Goal: Transaction & Acquisition: Obtain resource

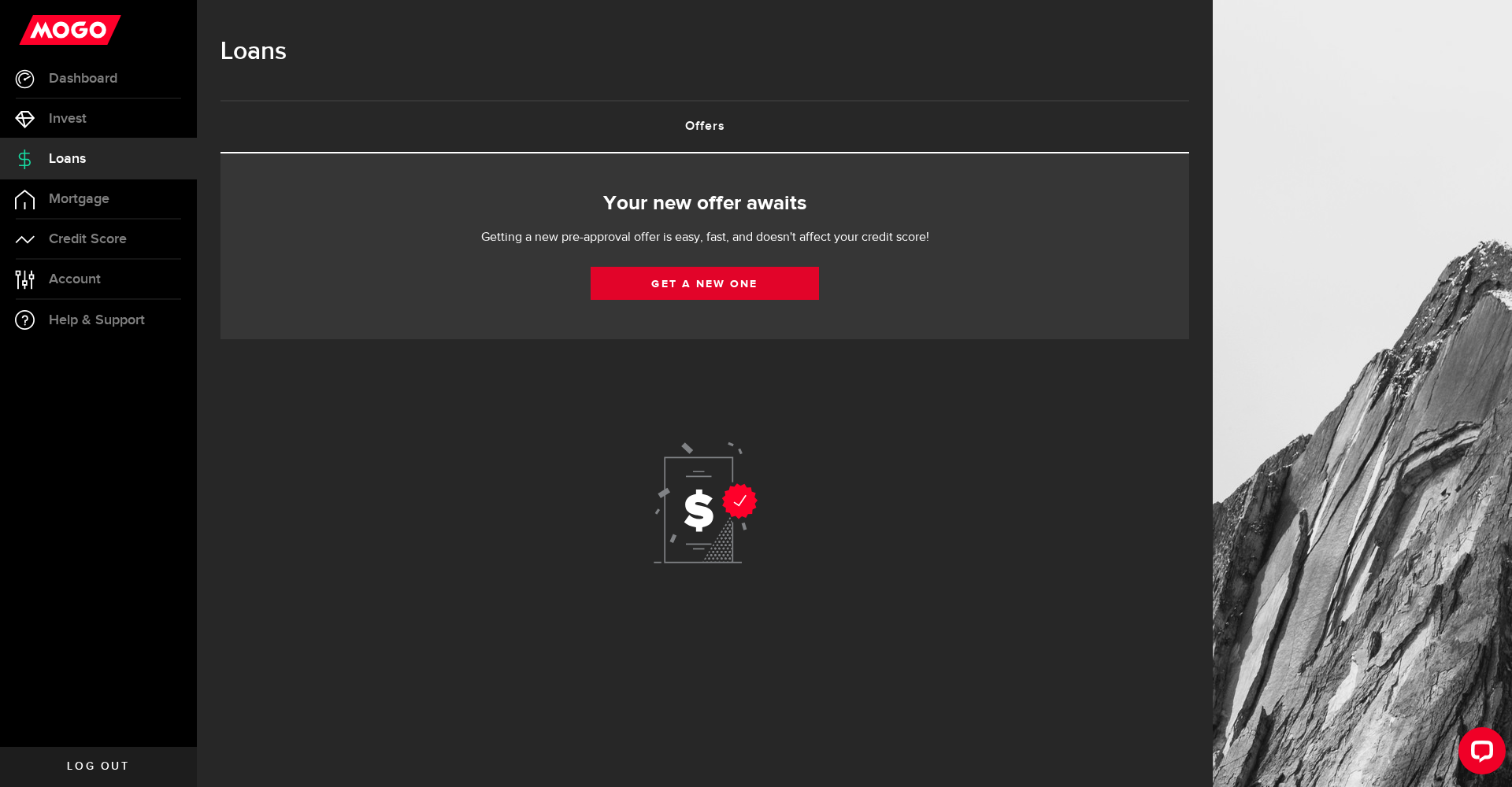
click at [730, 288] on link "Get a new one" at bounding box center [705, 284] width 229 height 33
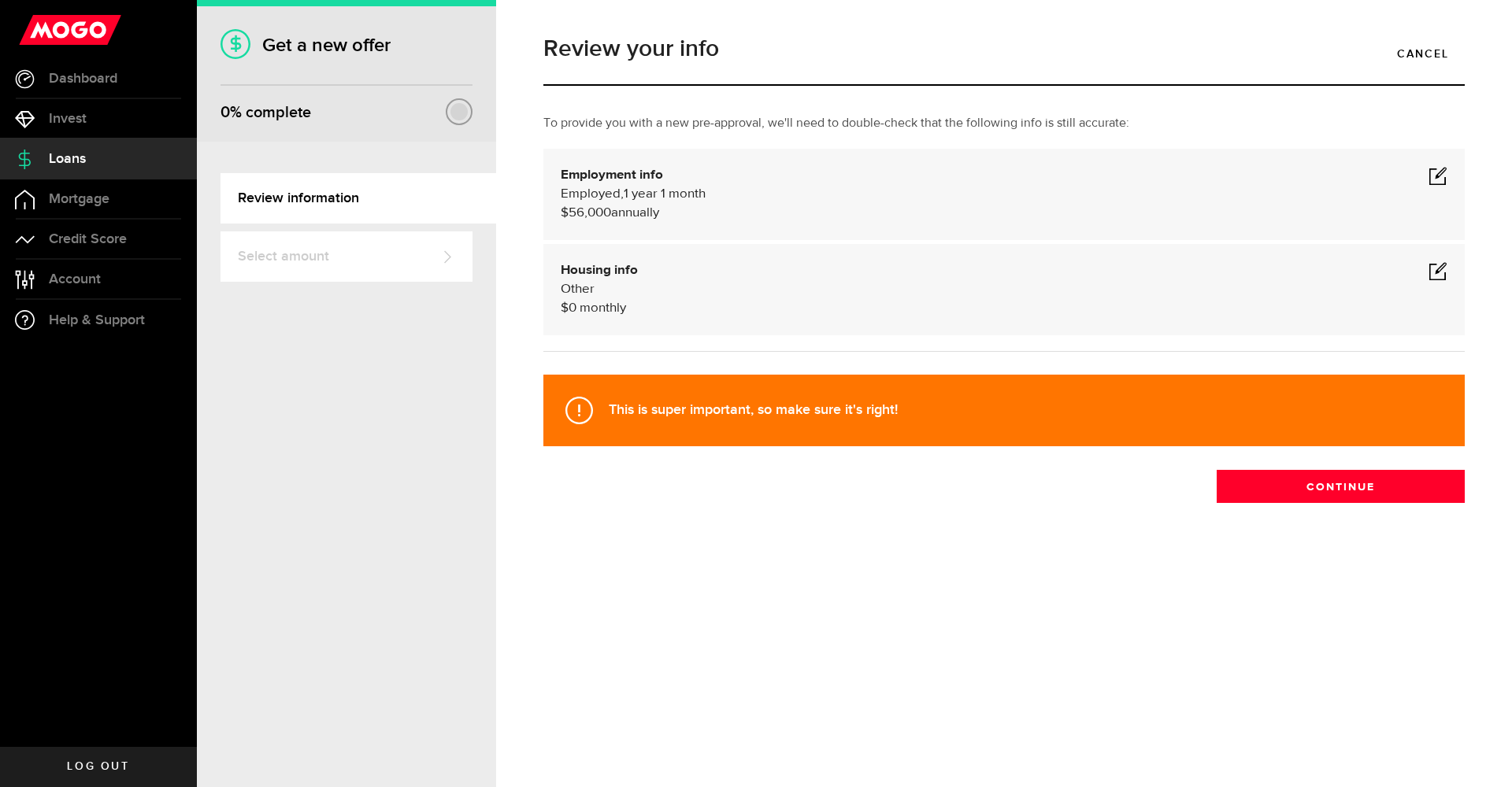
click at [1445, 172] on span at bounding box center [1438, 176] width 19 height 19
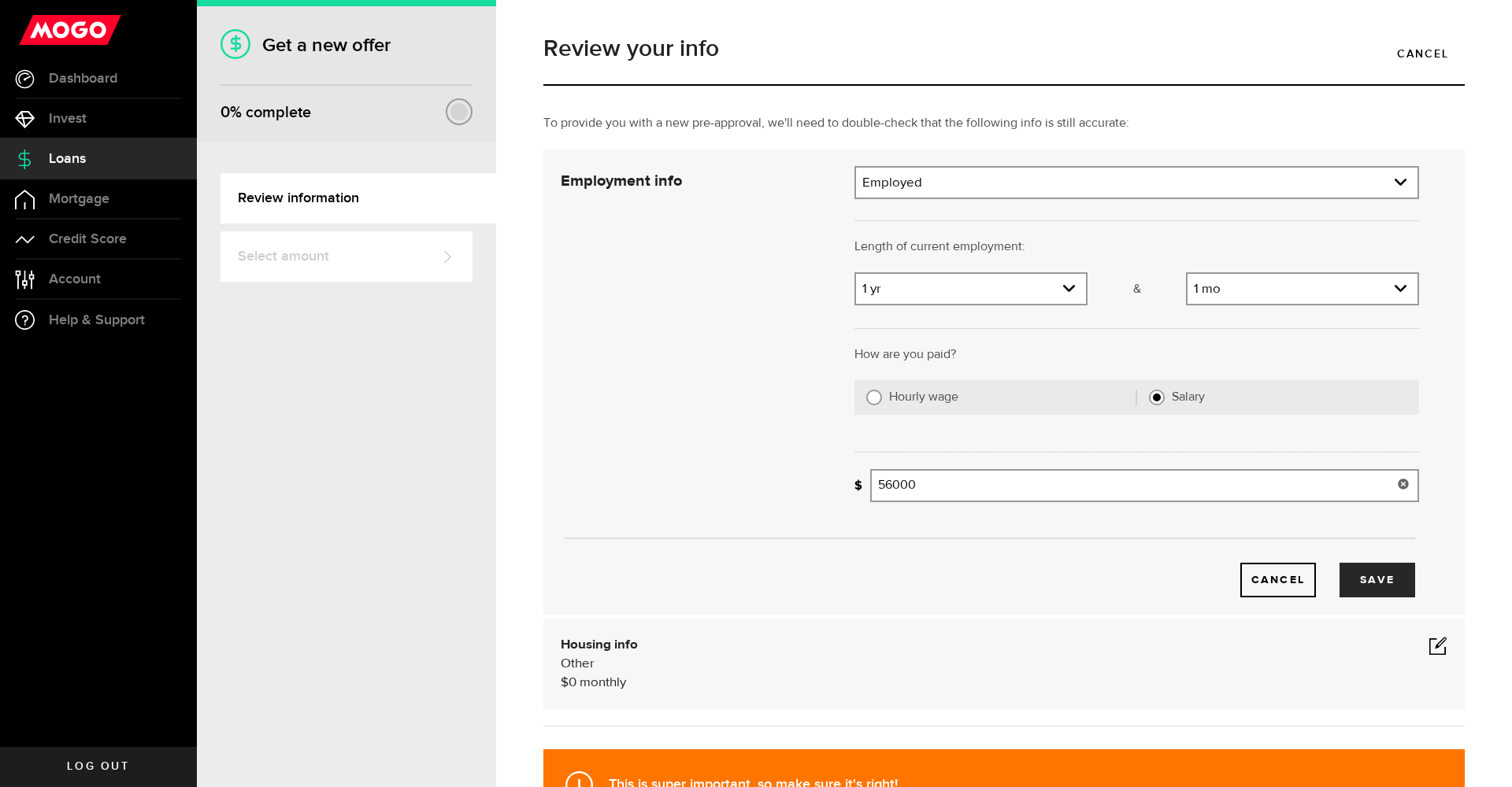
click at [887, 482] on input "56000" at bounding box center [1145, 486] width 549 height 33
click at [960, 534] on div "Cancel Save" at bounding box center [990, 556] width 905 height 83
type input "62,000"
click at [1395, 291] on use "expand select" at bounding box center [1400, 288] width 11 height 7
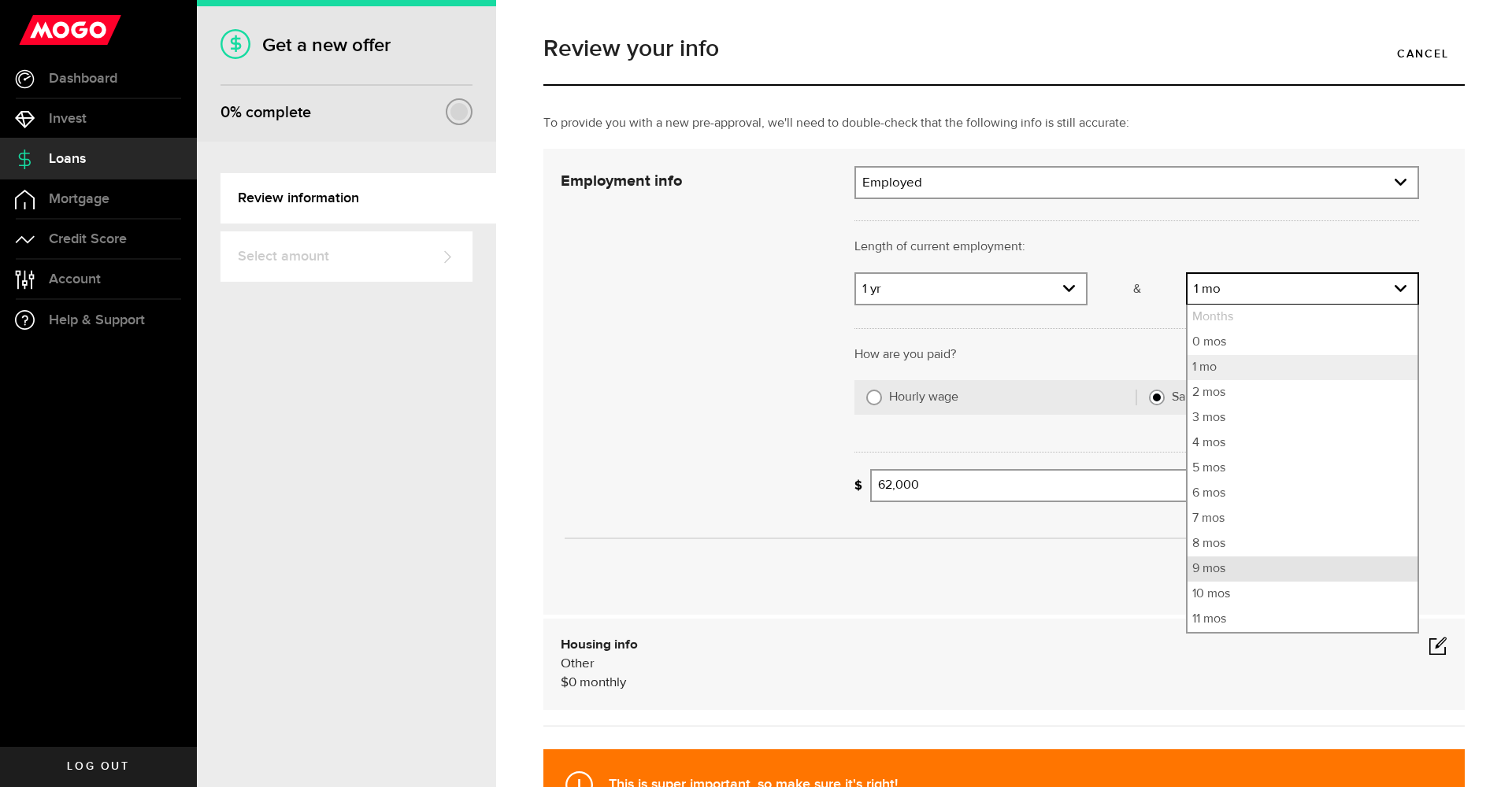
click at [1217, 562] on li "9 mos" at bounding box center [1303, 569] width 230 height 25
select select "9"
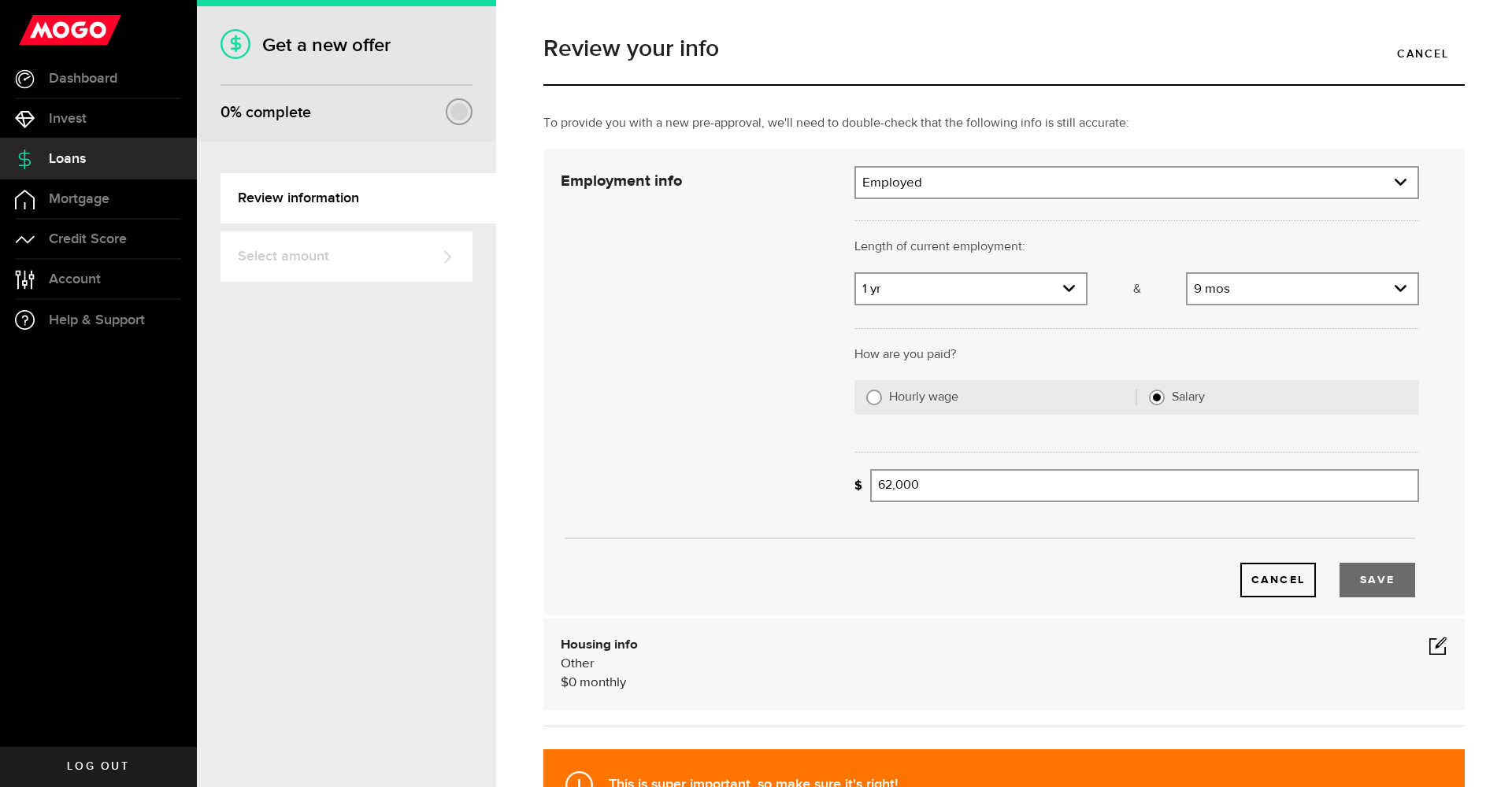
click at [1349, 577] on button "Save" at bounding box center [1377, 580] width 75 height 35
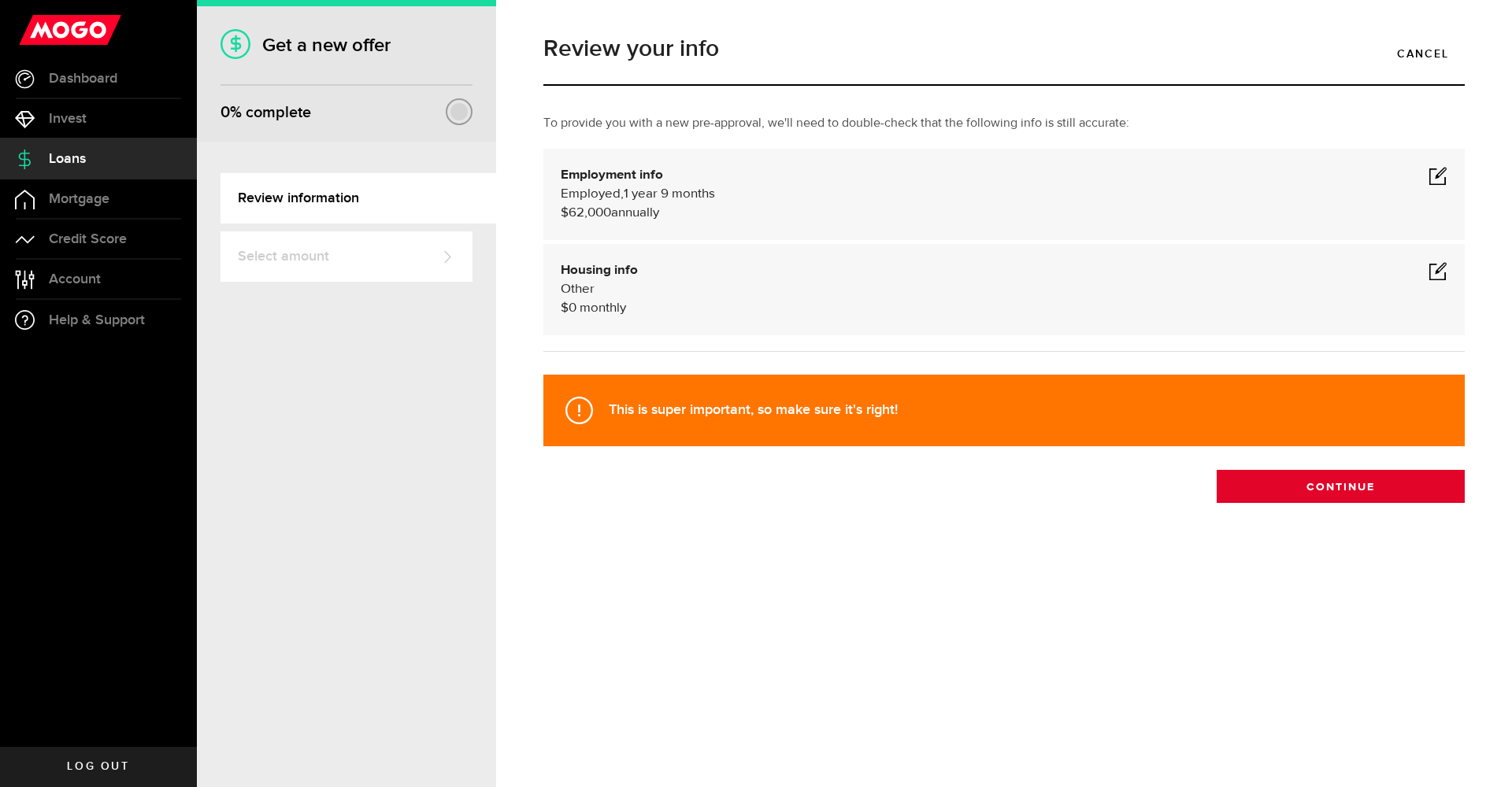
click at [1256, 484] on button "Continue" at bounding box center [1340, 486] width 248 height 33
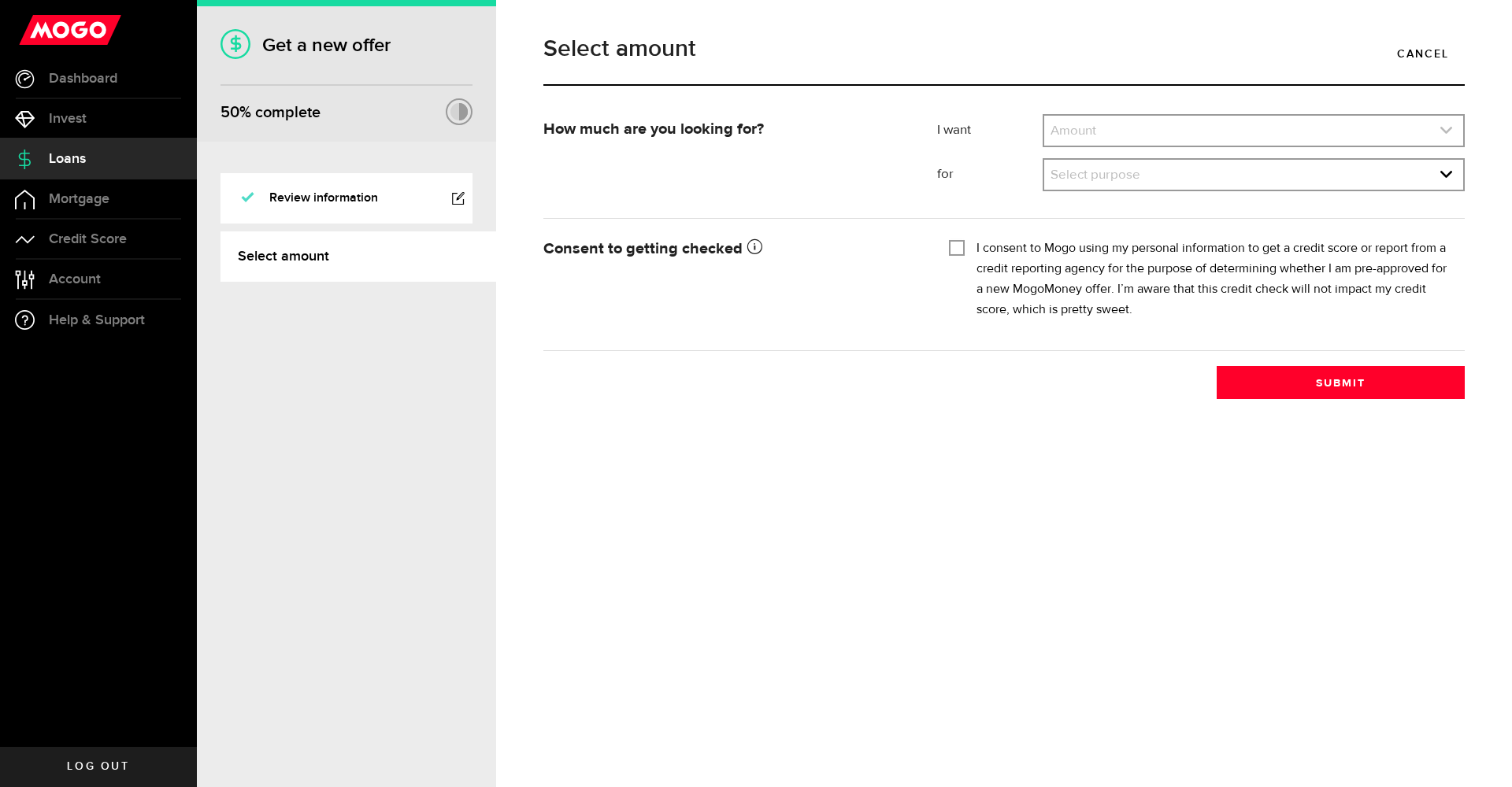
click at [1084, 129] on link "expand select" at bounding box center [1253, 131] width 419 height 30
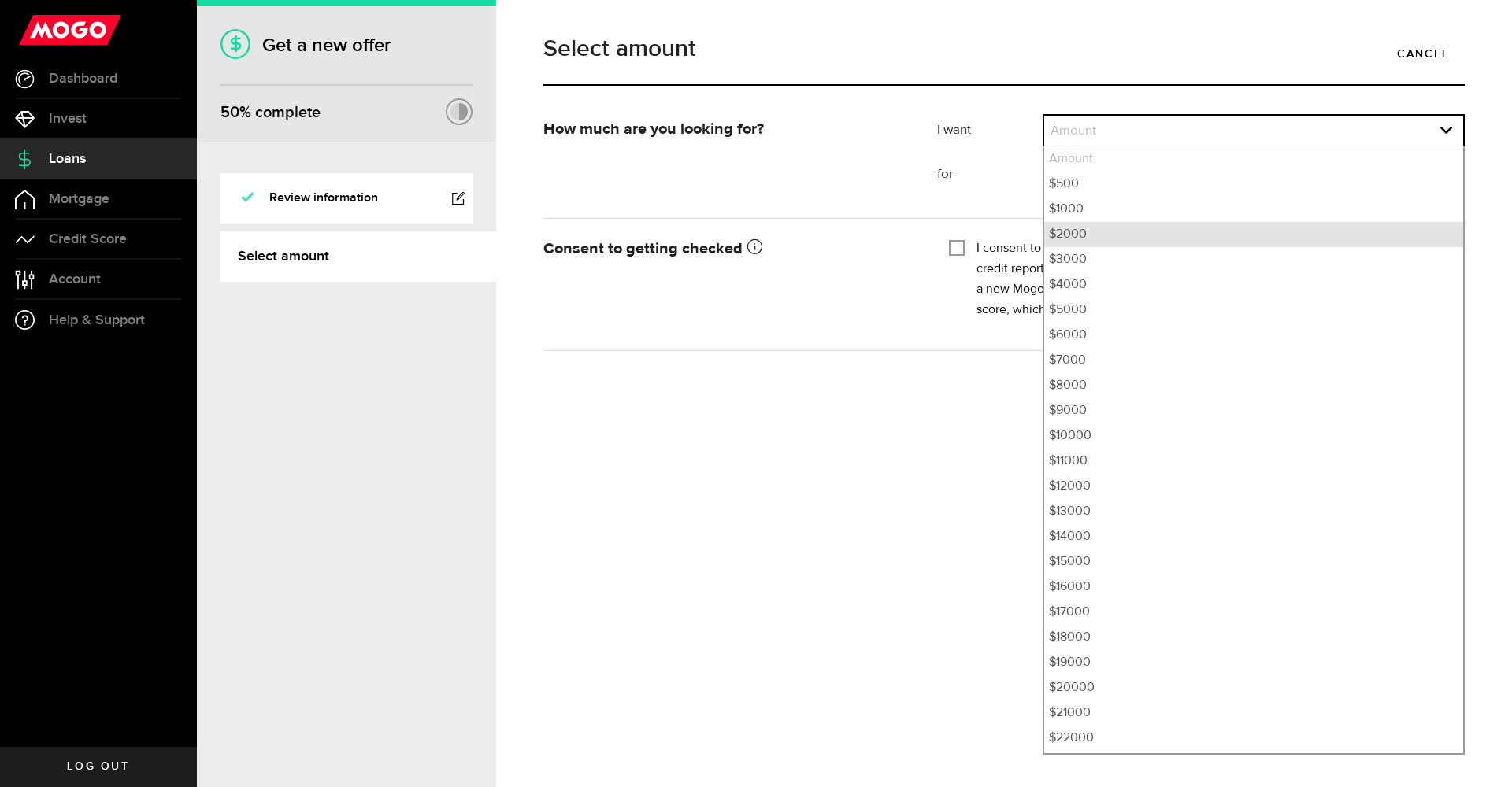
click at [1091, 236] on li "$2000" at bounding box center [1253, 234] width 419 height 25
select select "2000"
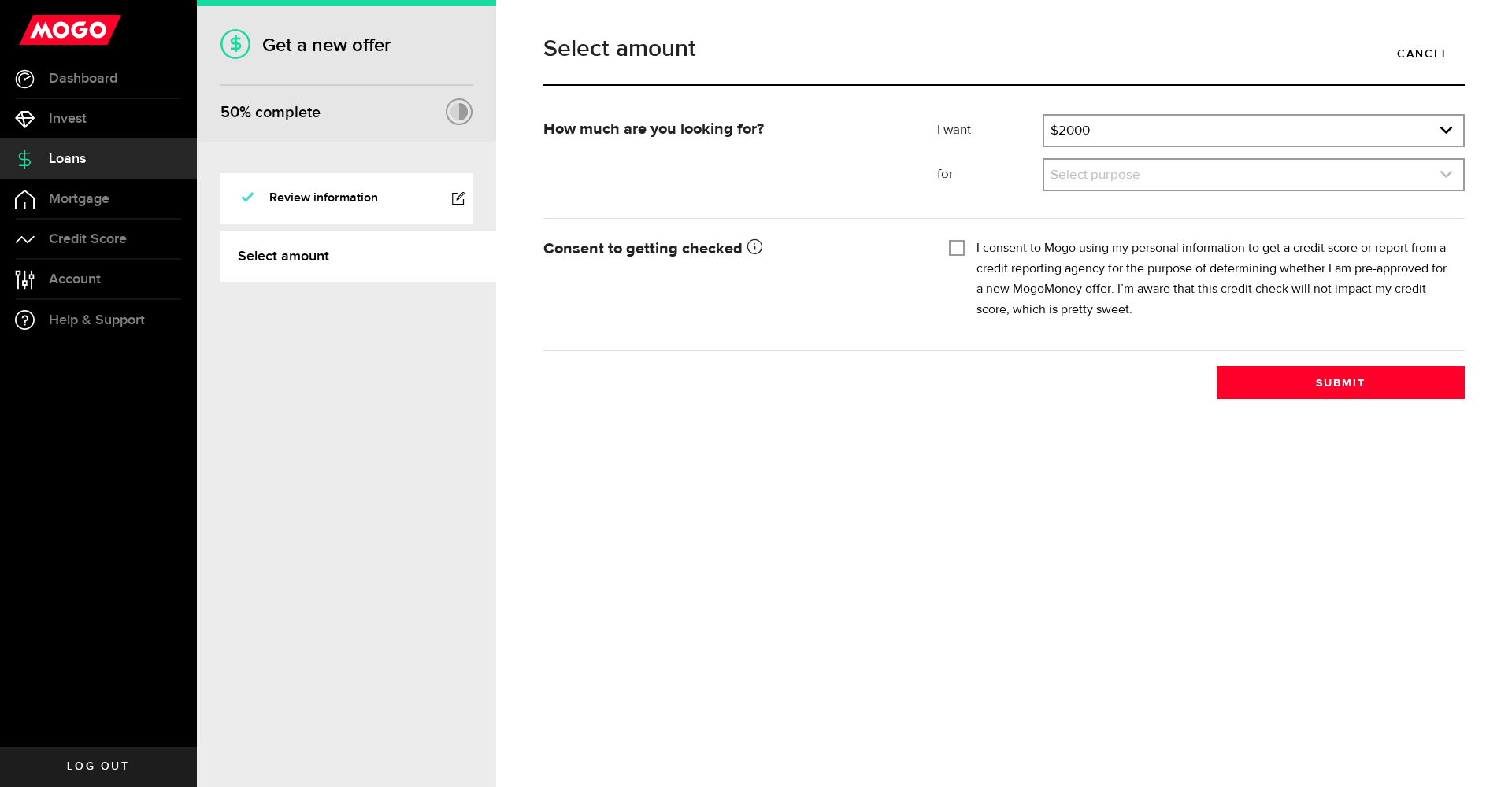
click at [1085, 181] on link "expand select" at bounding box center [1253, 174] width 419 height 30
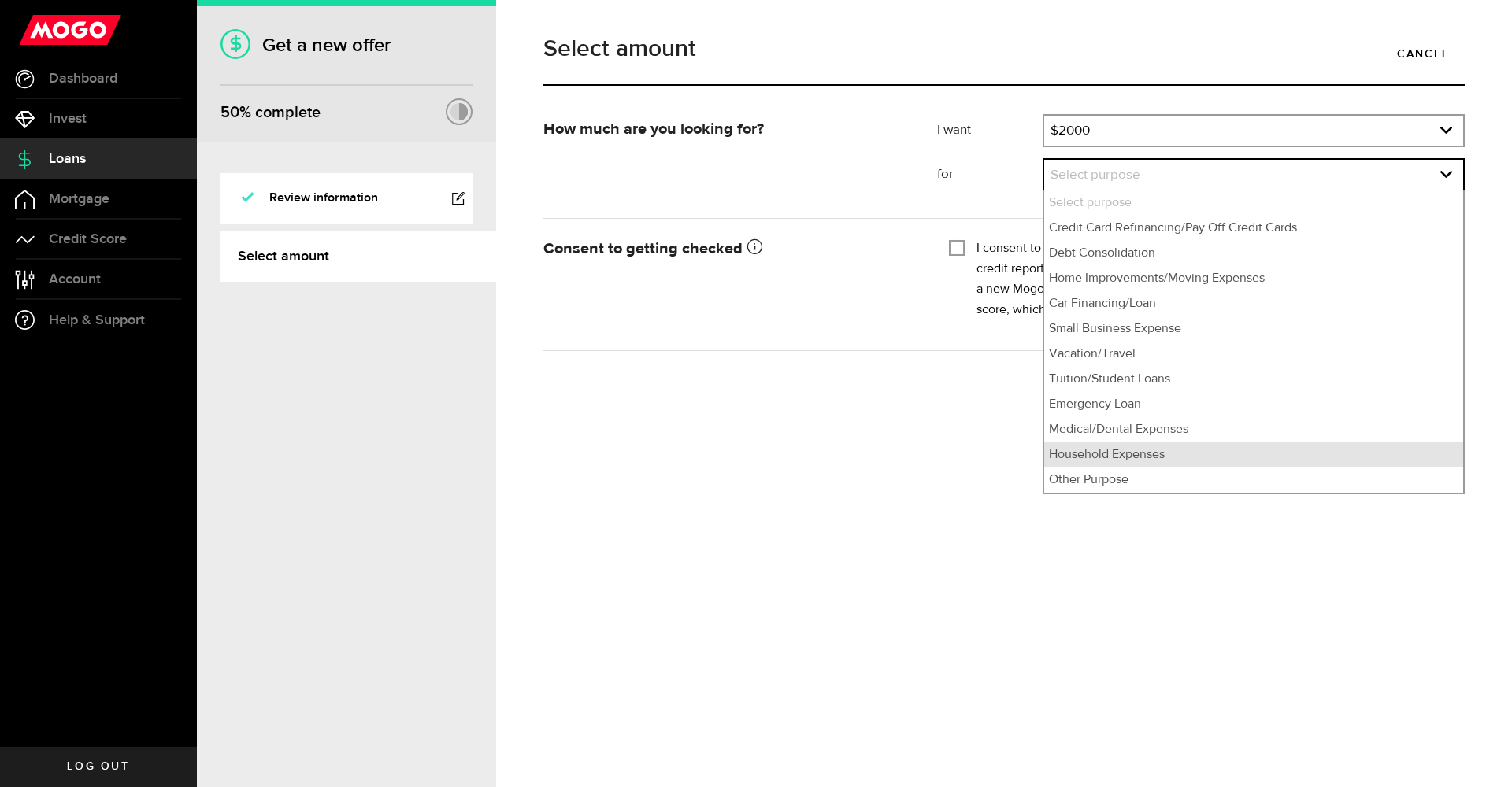
click at [1168, 459] on li "Household Expenses" at bounding box center [1253, 455] width 419 height 25
select select "Household Expenses"
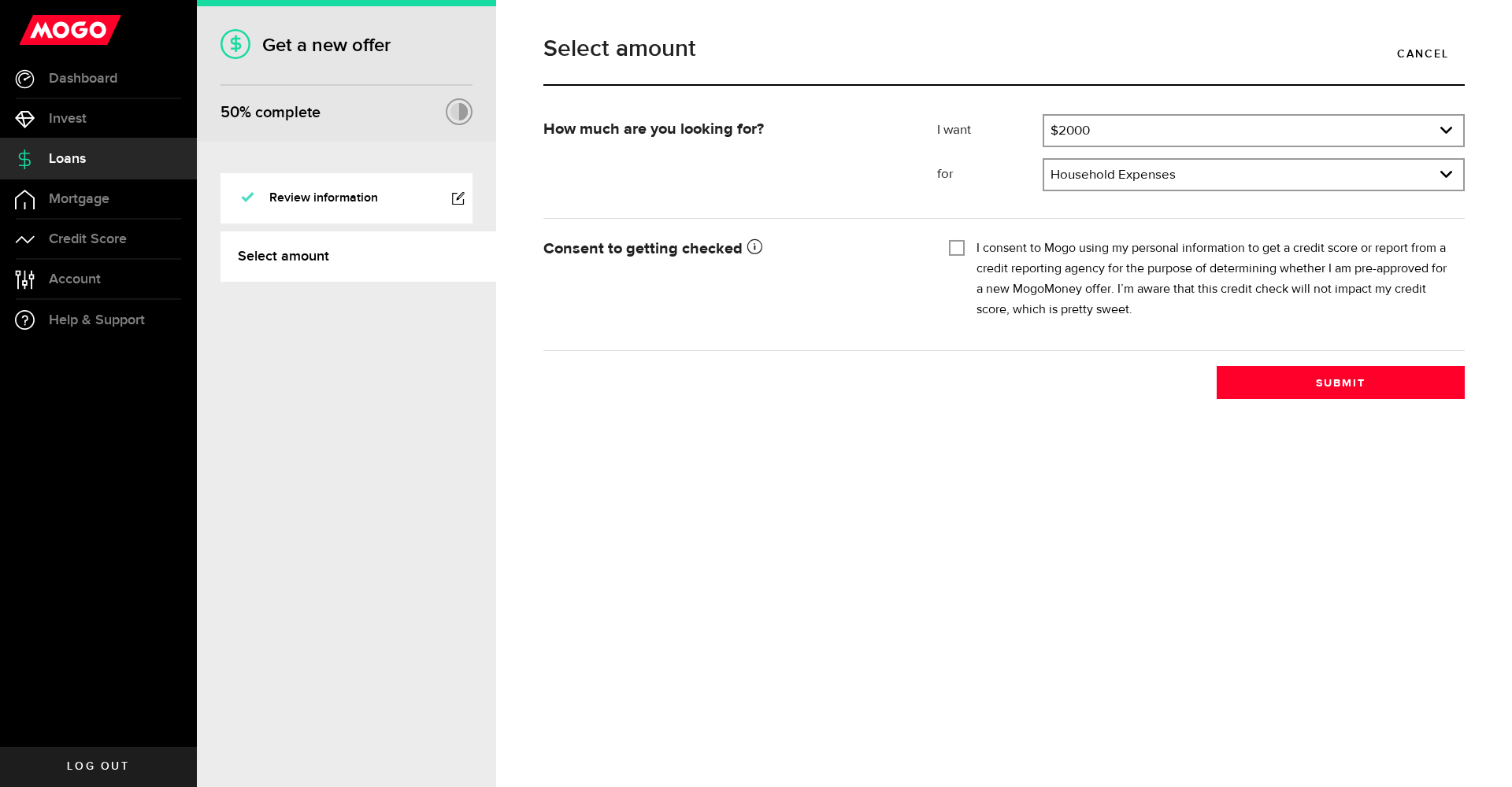
click at [1052, 268] on label "I consent to Mogo using my personal information to get a credit score or report…" at bounding box center [1214, 279] width 476 height 82
click at [964, 254] on input "I consent to Mogo using my personal information to get a credit score or report…" at bounding box center [957, 246] width 16 height 16
checkbox input "true"
click at [1295, 375] on button "Submit" at bounding box center [1340, 383] width 248 height 33
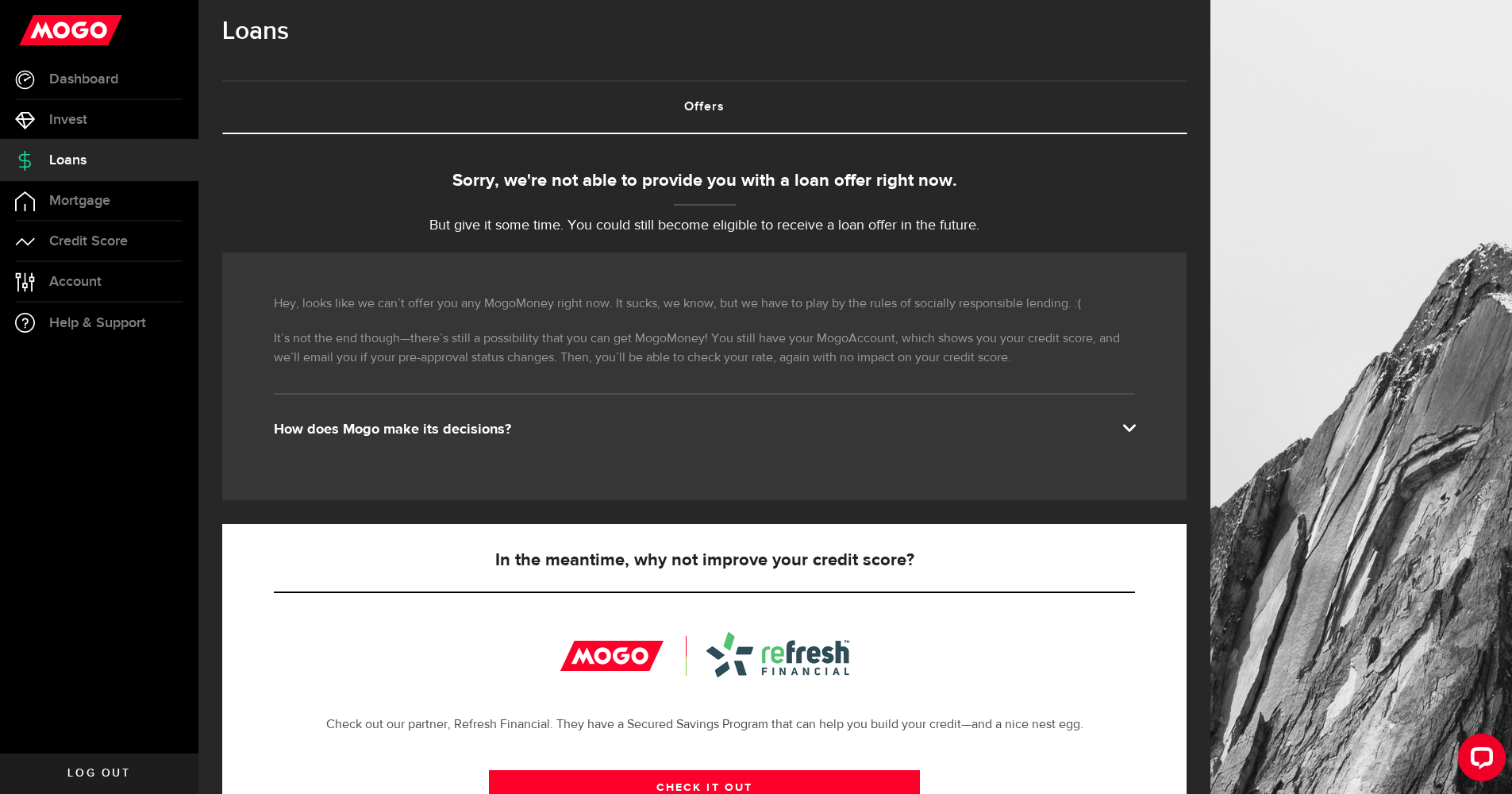
scroll to position [277, 0]
